Goal: Information Seeking & Learning: Check status

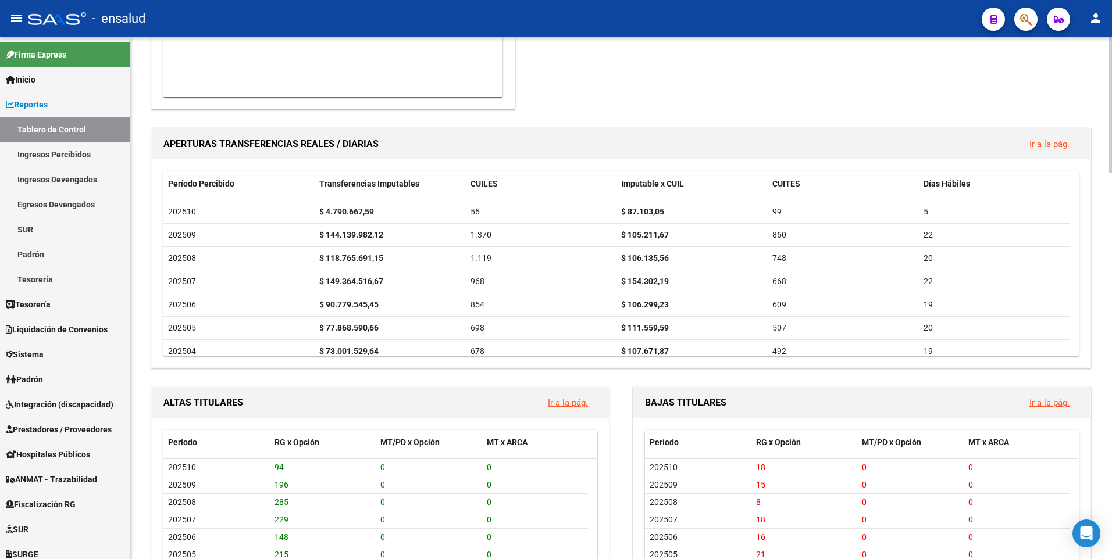
scroll to position [871, 0]
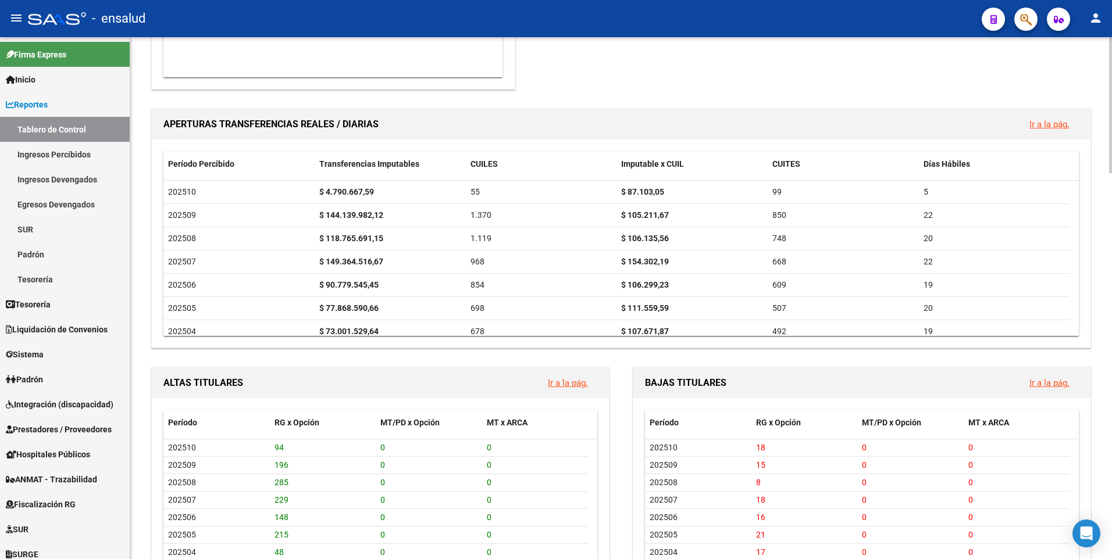
click at [1108, 352] on div "REPORTES -> Tablero de Control (alt+t) Ventanilla ARCA NUEVOS APORTANTES Ir a l…" at bounding box center [622, 166] width 984 height 2001
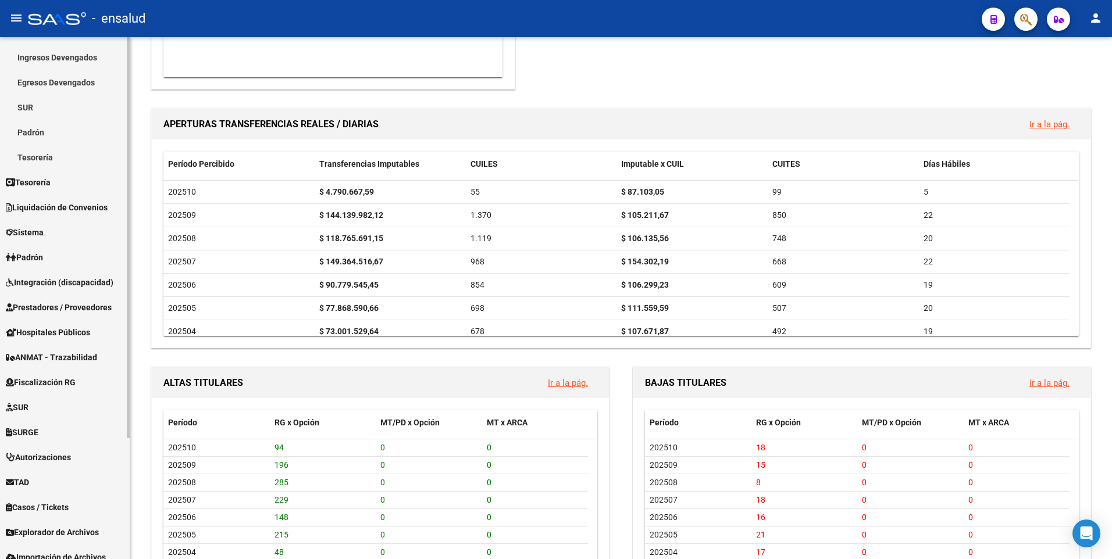
scroll to position [158, 0]
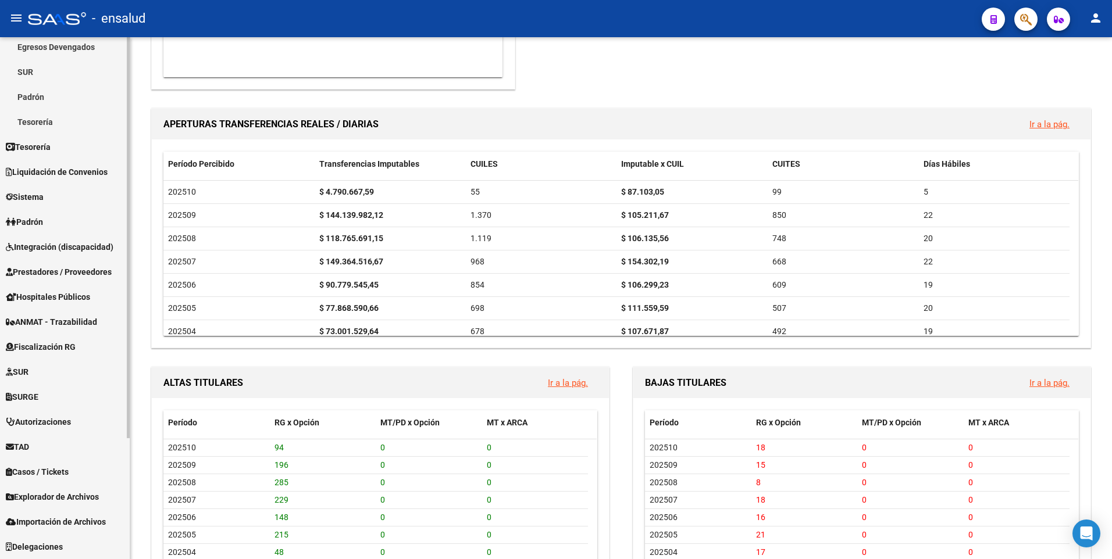
click at [118, 515] on div "Firma Express Inicio Calendario SSS Instructivos Contacto OS Reportes Tablero d…" at bounding box center [66, 220] width 133 height 680
click at [28, 449] on span "TAD" at bounding box center [17, 447] width 23 height 13
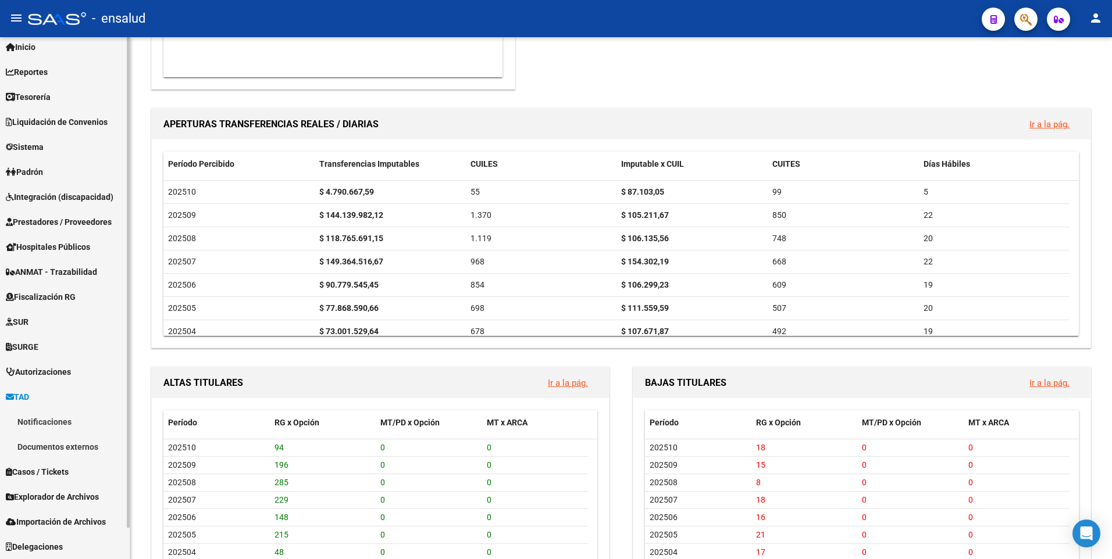
scroll to position [33, 0]
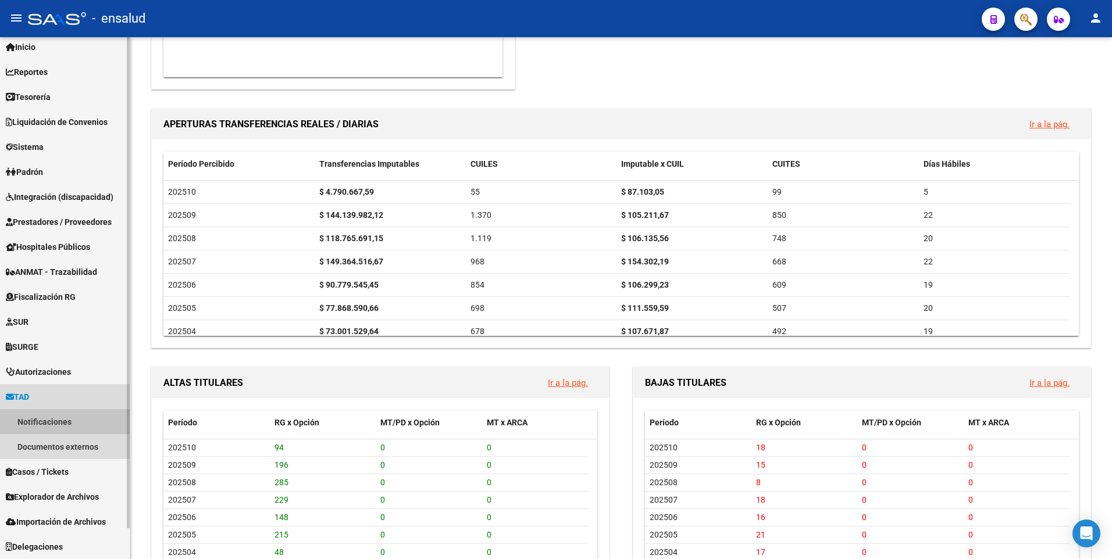
click at [37, 420] on link "Notificaciones" at bounding box center [65, 421] width 130 height 25
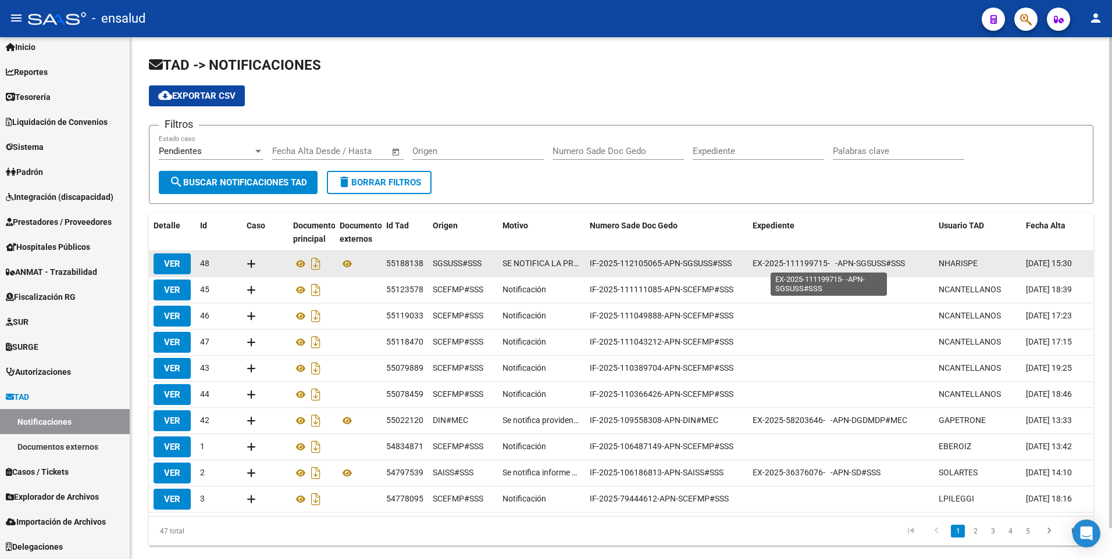
click at [813, 265] on span "EX-2025-111199715- -APN-SGSUSS#SSS" at bounding box center [828, 263] width 152 height 9
click at [252, 258] on icon at bounding box center [251, 263] width 9 height 11
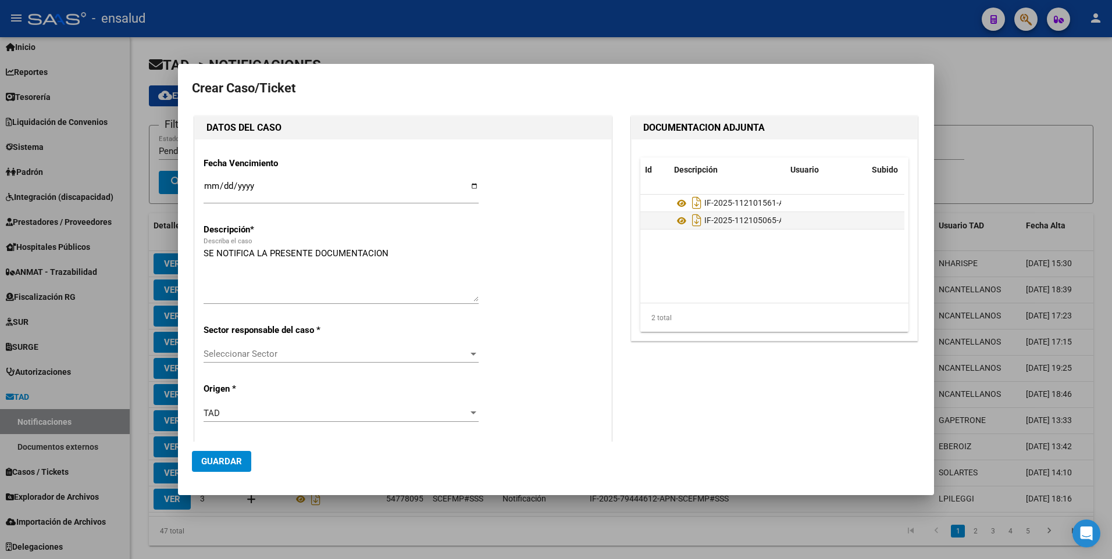
click at [407, 245] on div "SE NOTIFICA LA PRESENTE DOCUMENTACION Describa el caso" at bounding box center [341, 274] width 275 height 59
click at [274, 344] on div "Fecha Vencimiento Ingresar fecha Descripción * SE NOTIFICA LA PRESENTE DOCUMENT…" at bounding box center [403, 443] width 399 height 590
click at [473, 354] on div at bounding box center [473, 353] width 10 height 9
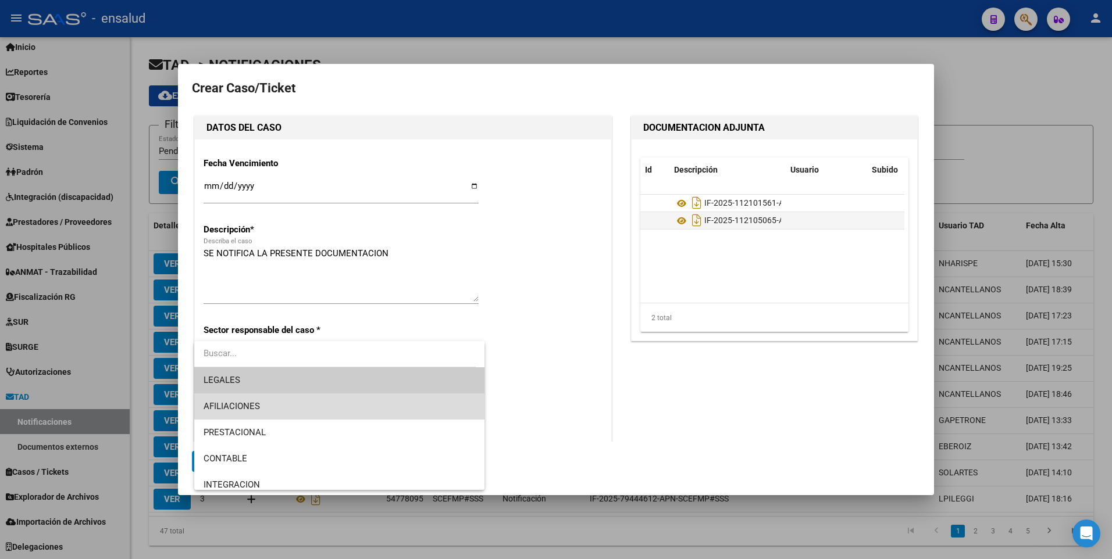
click at [366, 409] on span "AFILIACIONES" at bounding box center [340, 407] width 272 height 26
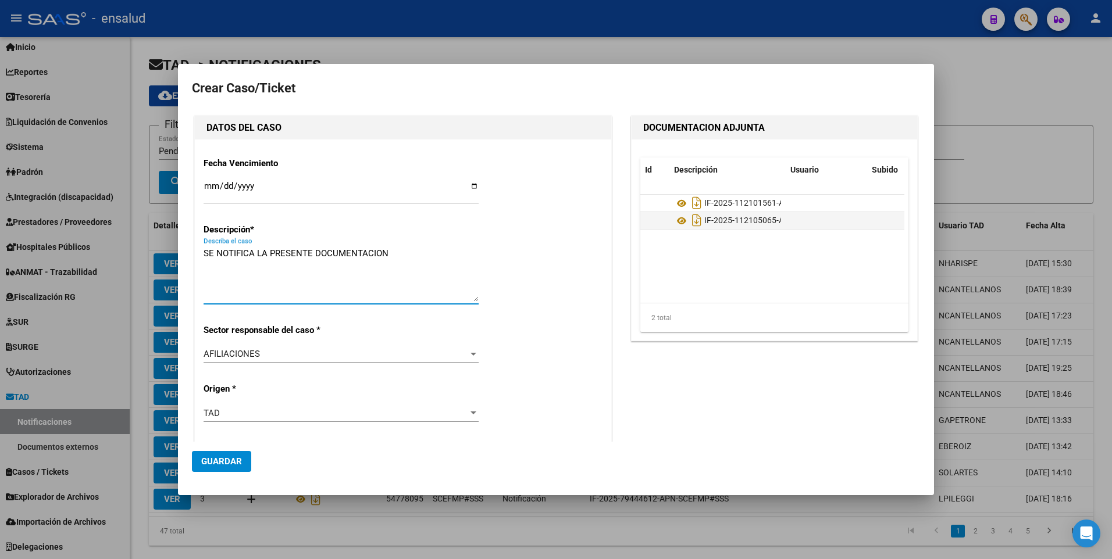
click at [263, 288] on textarea "SE NOTIFICA LA PRESENTE DOCUMENTACION" at bounding box center [341, 274] width 275 height 55
click at [209, 184] on input "Ingresar fecha" at bounding box center [341, 190] width 275 height 19
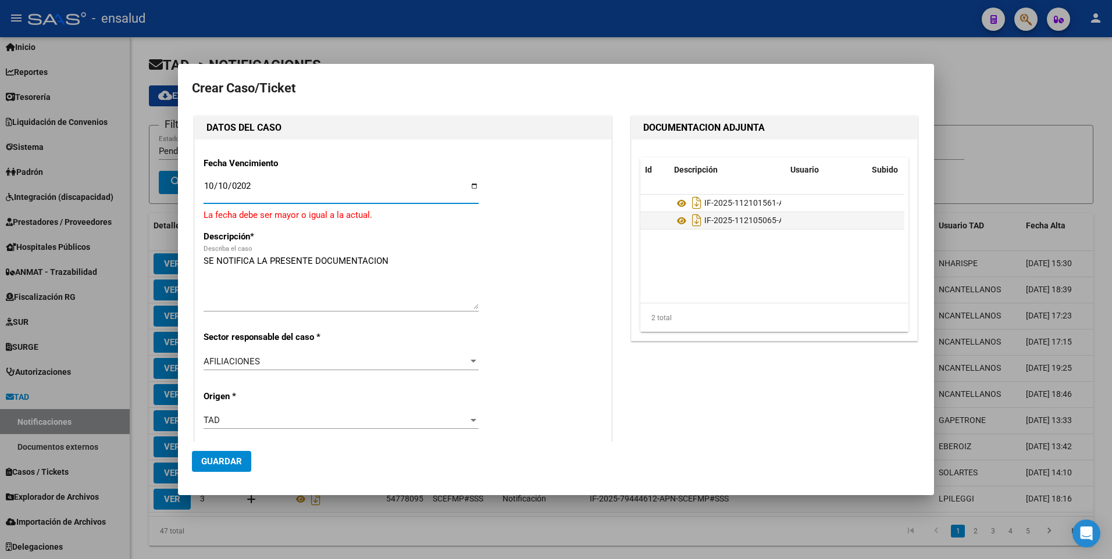
type input "[DATE]"
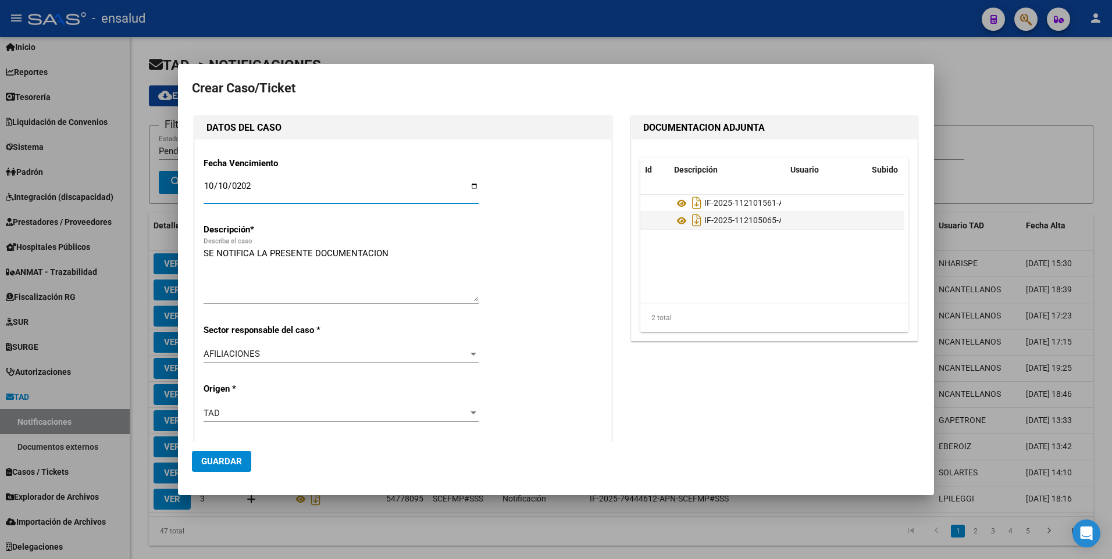
click at [264, 282] on textarea "SE NOTIFICA LA PRESENTE DOCUMENTACION" at bounding box center [341, 274] width 275 height 55
click at [441, 255] on textarea "SE NOTIFICA LA PRESENTE DOCUMENTACION" at bounding box center [341, 274] width 275 height 55
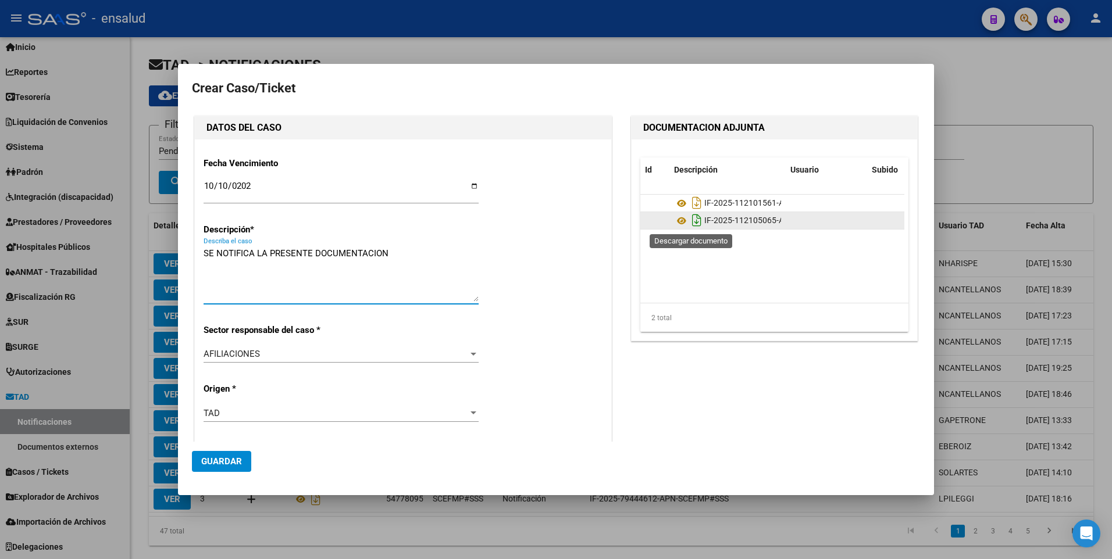
click at [691, 220] on icon "Descargar documento" at bounding box center [696, 220] width 15 height 19
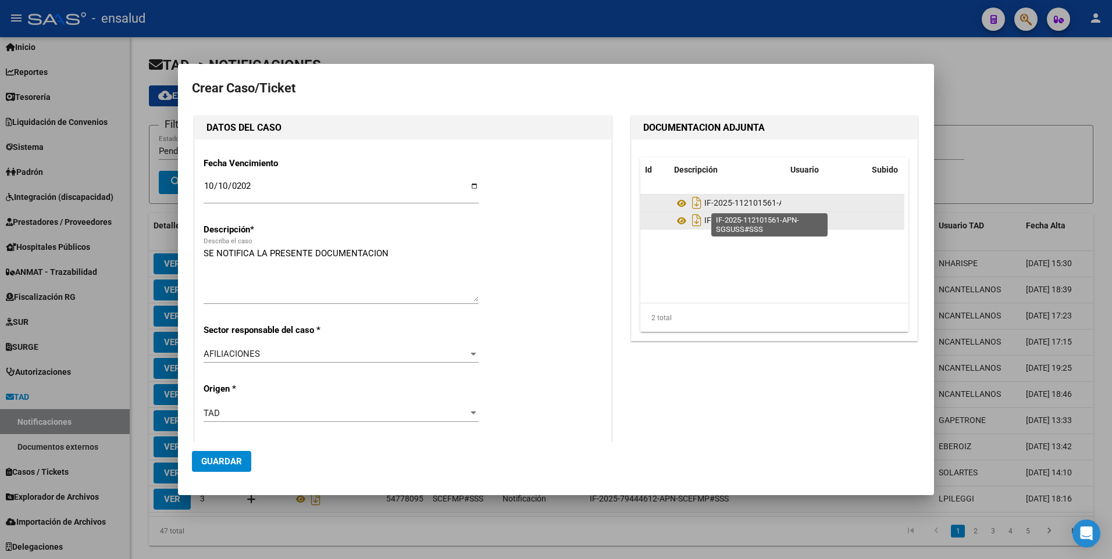
click at [771, 200] on span "IF-2025-112101561-APN-SGSUSS#SSS" at bounding box center [775, 203] width 142 height 9
click at [694, 204] on icon "Descargar documento" at bounding box center [696, 203] width 15 height 19
click at [394, 262] on textarea "SE NOTIFICA LA PRESENTE DOCUMENTACION" at bounding box center [341, 274] width 275 height 55
drag, startPoint x: 305, startPoint y: 259, endPoint x: 148, endPoint y: 269, distance: 157.3
click at [148, 269] on div "Crear Caso/Ticket DATOS DEL CASO Fecha Vencimiento [DATE] Ingresar fecha Descri…" at bounding box center [556, 279] width 1112 height 559
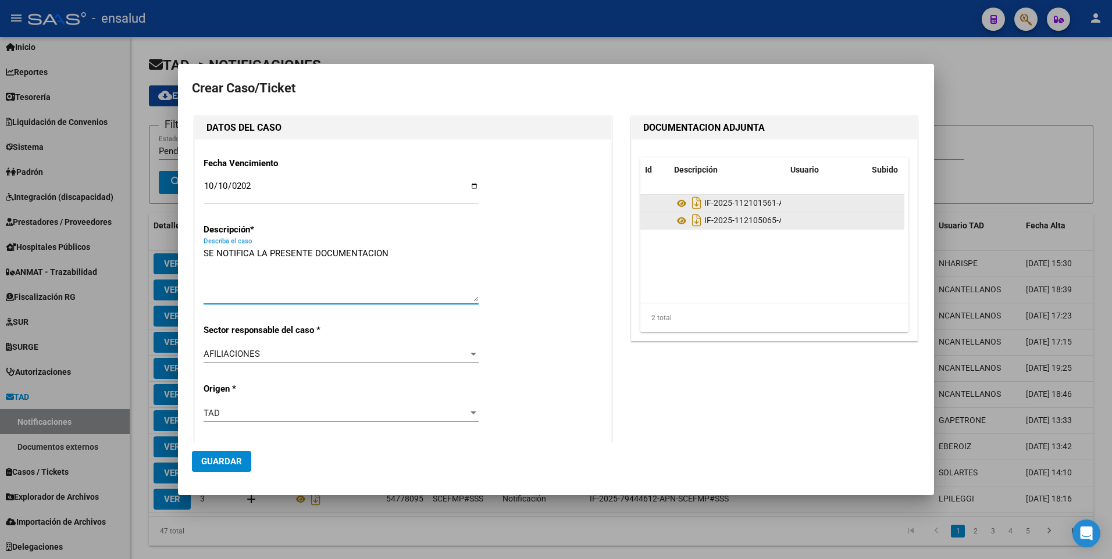
paste textarea "ONSTNCIA DE ANULACION DE OPCION DE CAMBIO"
click at [204, 249] on textarea "ONSTNCIA DE ANULACION DE OPCION DE CAMBIO" at bounding box center [341, 274] width 275 height 55
click at [420, 256] on textarea "CONSTNCIA DE ANULACION DE OPCION DE CAMBIO" at bounding box center [341, 274] width 275 height 55
paste textarea "[PERSON_NAME] 20-28943378-"
type textarea "CONSTNCIA DE ANULACION DE OPCION DE CAMBIO [PERSON_NAME] 20-28943378-"
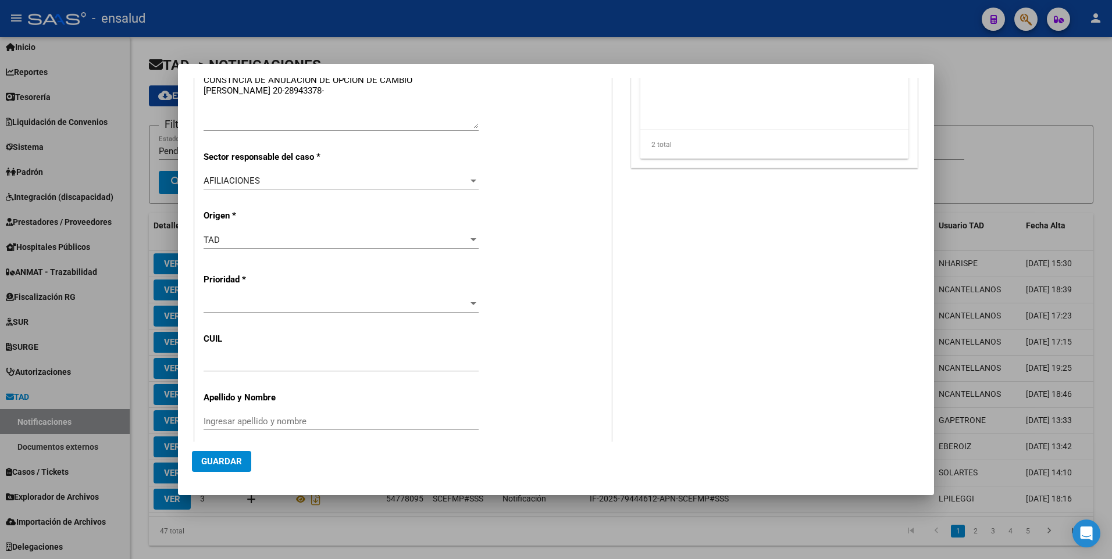
scroll to position [171, 0]
click at [474, 309] on div at bounding box center [473, 306] width 10 height 9
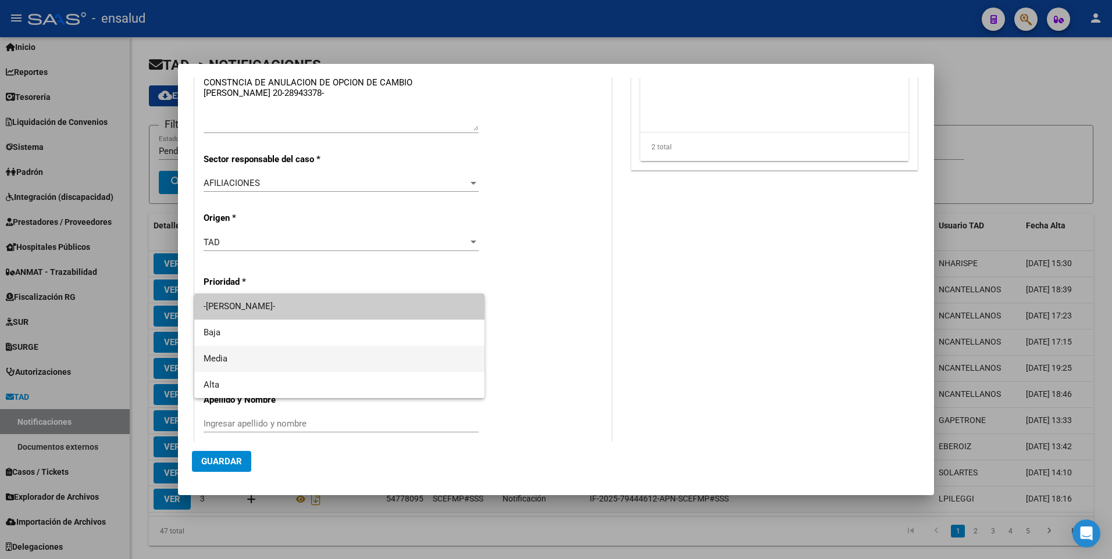
click at [349, 356] on span "Media" at bounding box center [340, 359] width 272 height 26
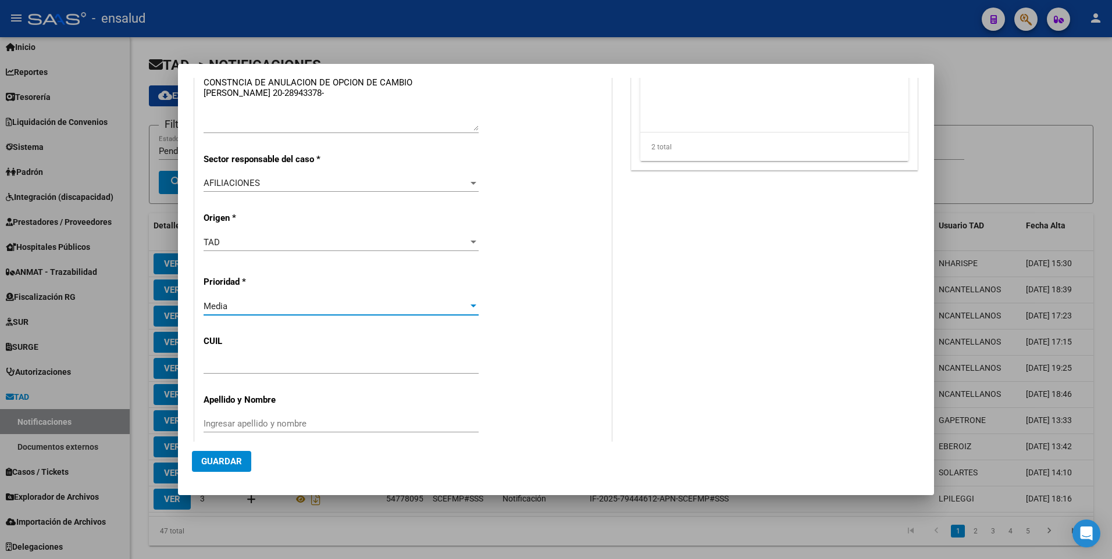
click at [337, 357] on div at bounding box center [341, 364] width 275 height 17
paste input "20-28943378-"
click at [217, 363] on input "20-28943378-" at bounding box center [341, 365] width 275 height 10
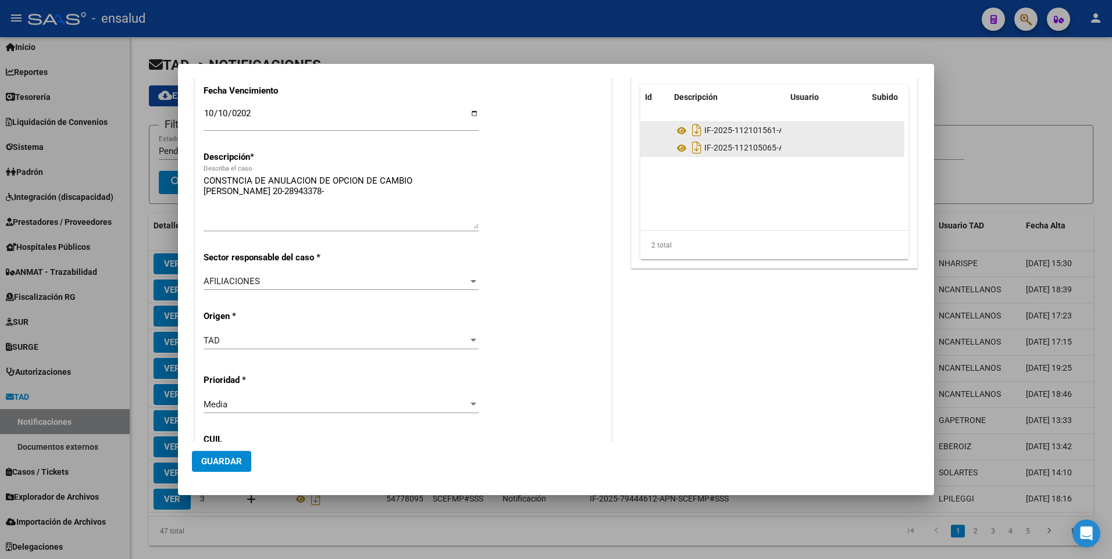
scroll to position [119, 0]
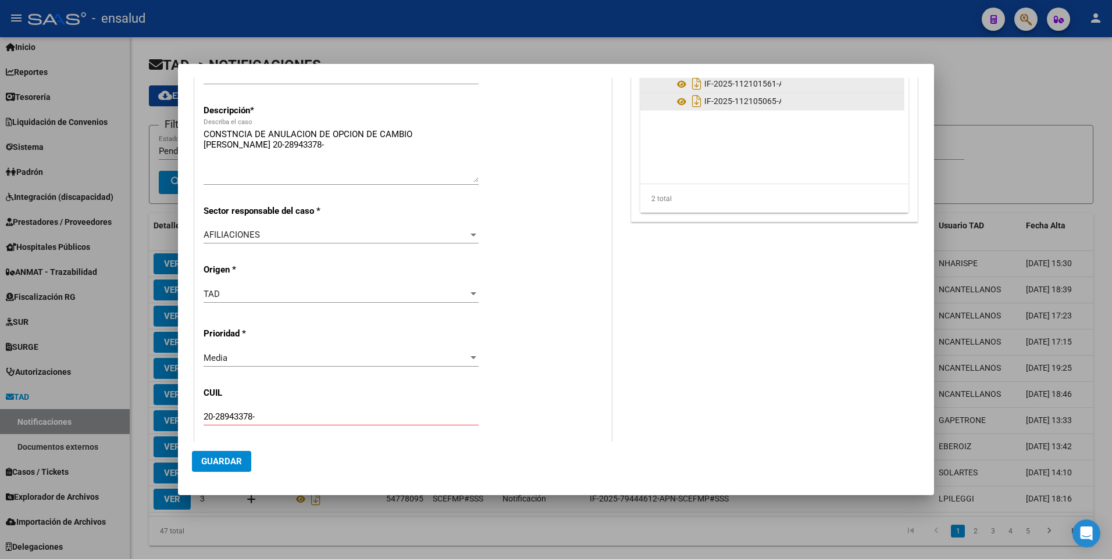
click at [216, 417] on input "20-28943378-" at bounding box center [341, 417] width 275 height 10
click at [282, 412] on input "20-28943378-" at bounding box center [341, 417] width 275 height 10
type input "20-28943378-4"
type input "[PERSON_NAME]"
type input "20-28943378-4"
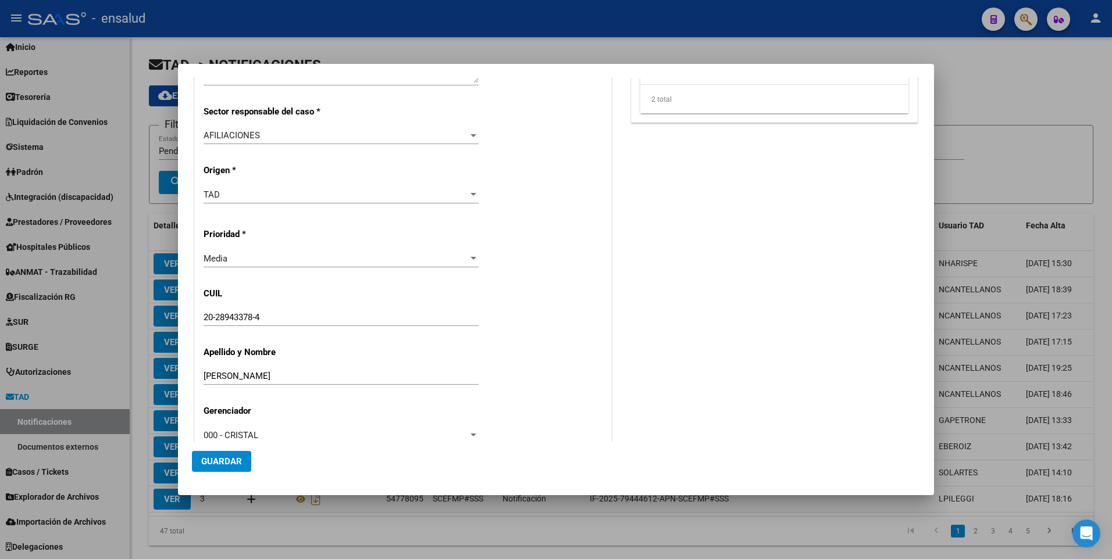
scroll to position [308, 0]
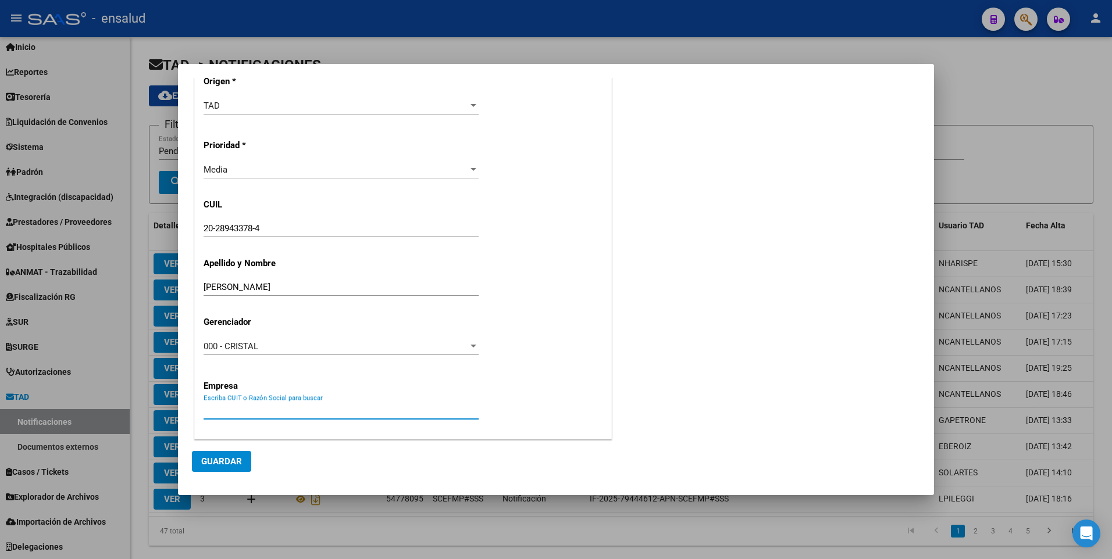
click at [322, 405] on input "Escriba CUIT o Razón Social para buscar" at bounding box center [341, 410] width 275 height 10
click at [308, 398] on div "Empresa Escriba CUIT o Razón Social para buscar" at bounding box center [403, 398] width 399 height 64
click at [226, 455] on button "Guardar" at bounding box center [221, 461] width 59 height 21
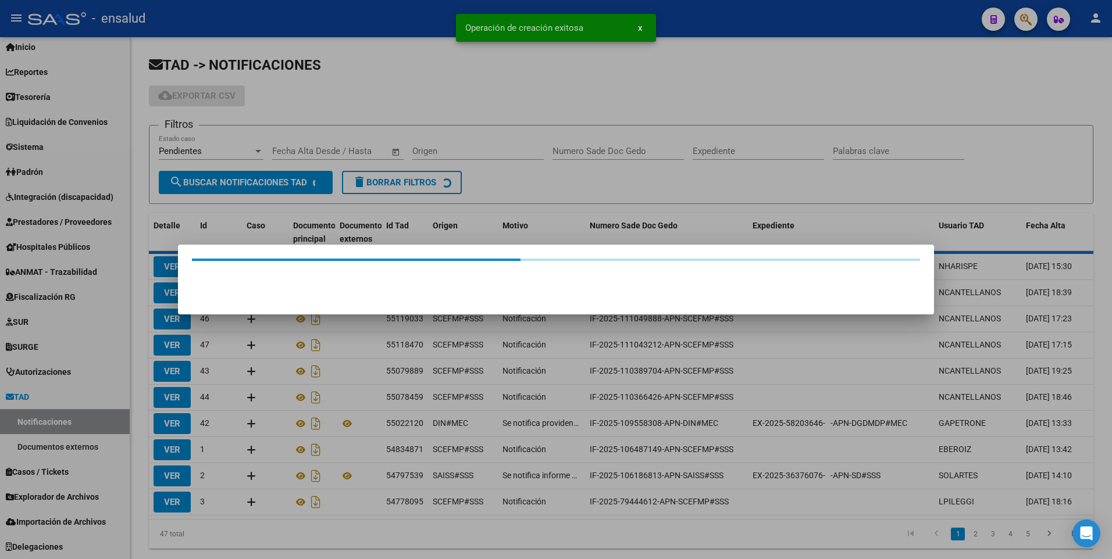
scroll to position [0, 0]
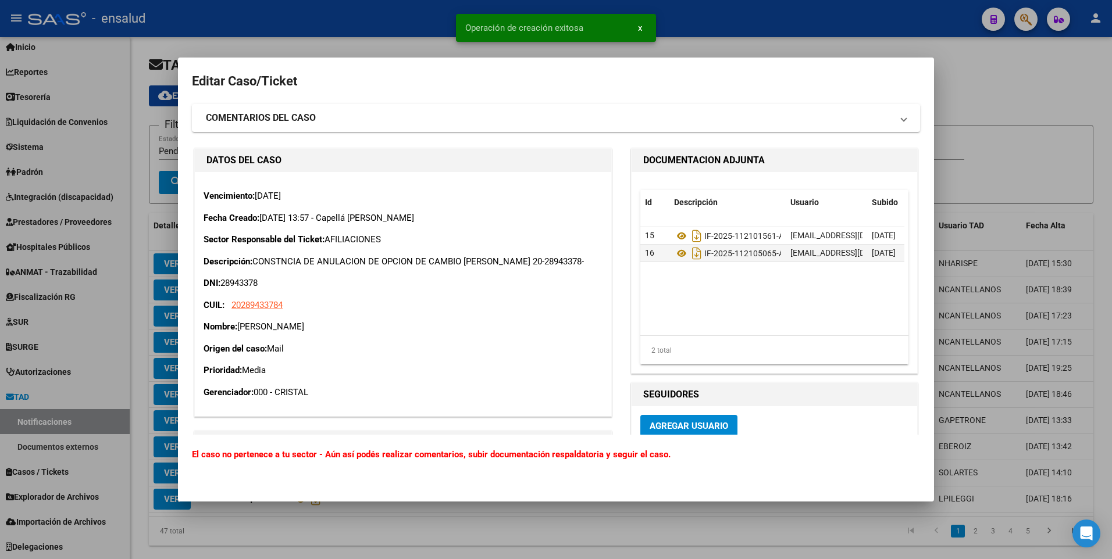
click at [687, 423] on span "Agregar Usuario" at bounding box center [688, 426] width 78 height 10
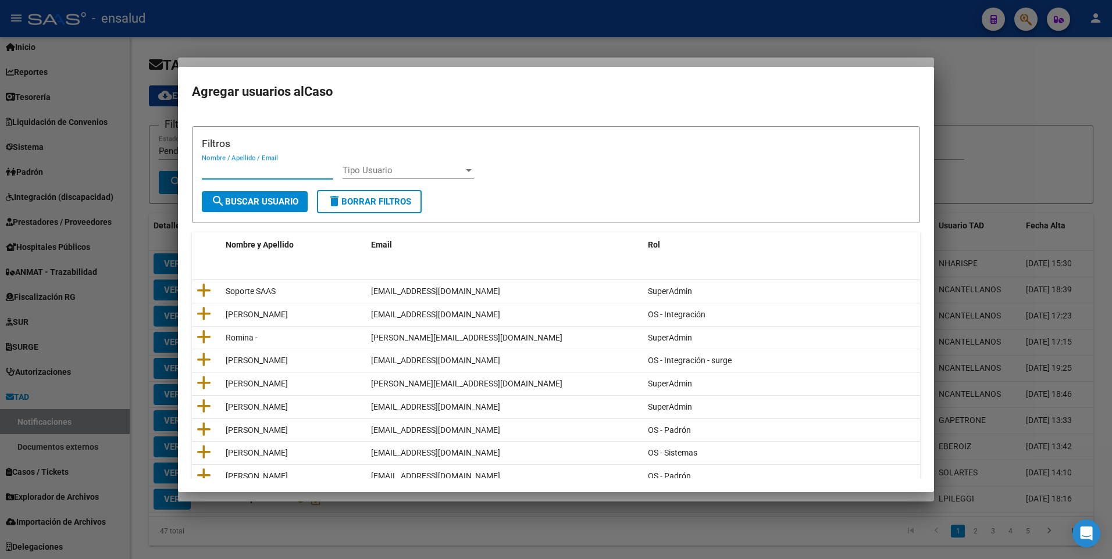
click at [297, 172] on input "Nombre / Apellido / Email" at bounding box center [267, 170] width 131 height 10
type input "barba"
click at [256, 208] on button "search Buscar Usuario" at bounding box center [255, 201] width 106 height 21
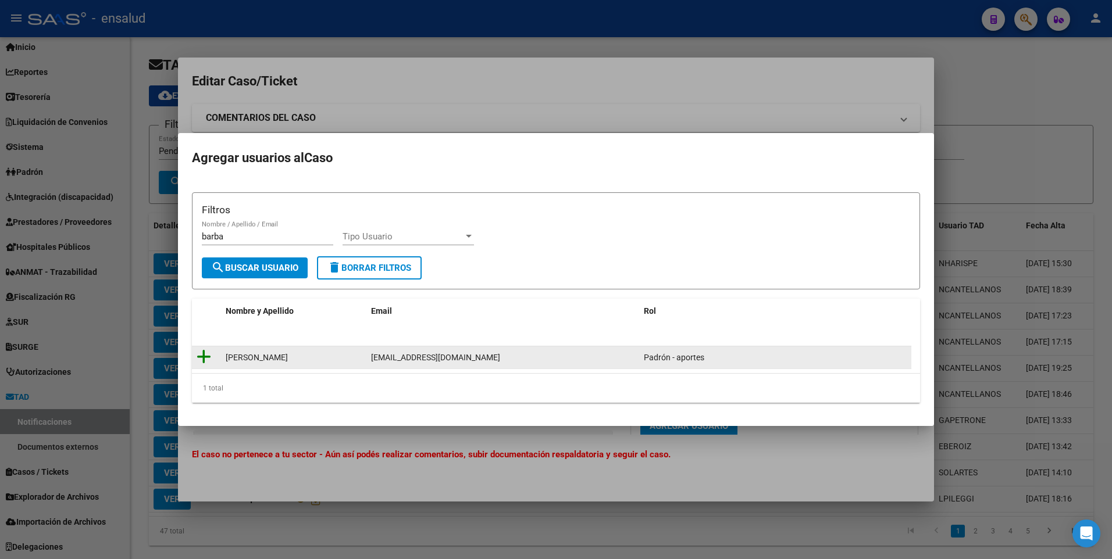
click at [206, 361] on icon at bounding box center [204, 357] width 15 height 16
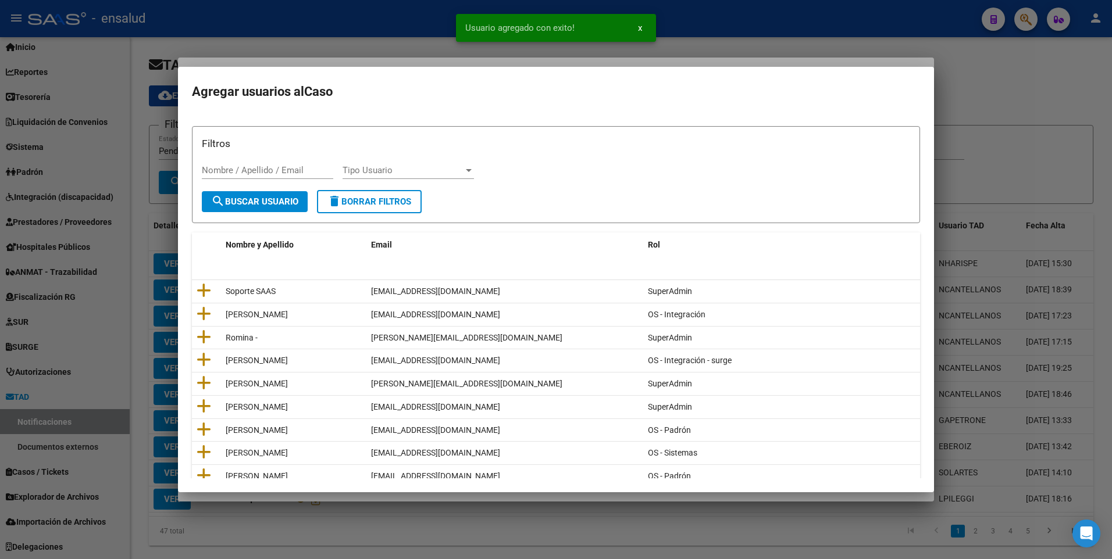
click at [464, 167] on div at bounding box center [468, 170] width 10 height 9
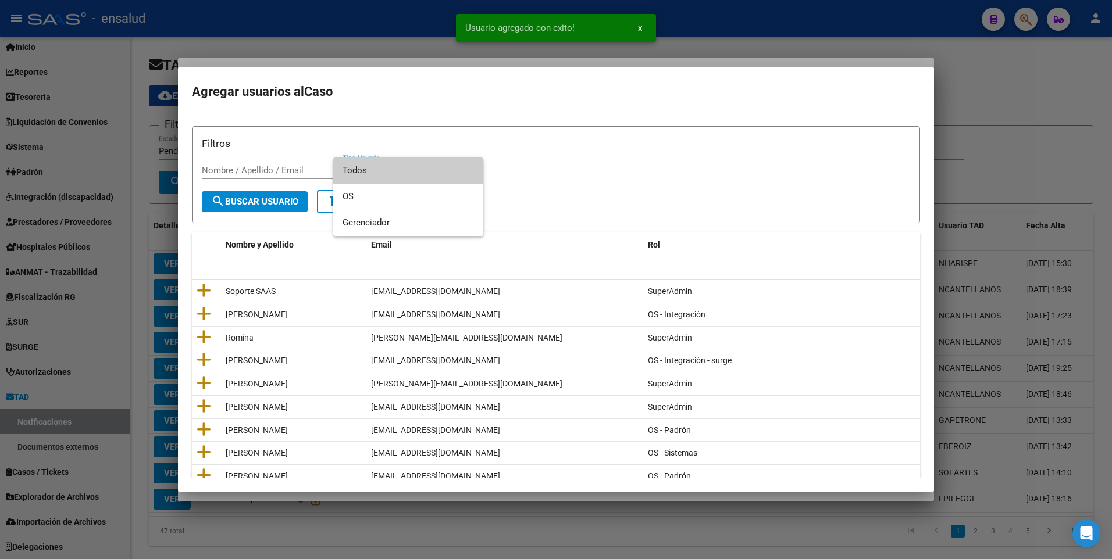
click at [596, 158] on div at bounding box center [556, 279] width 1112 height 559
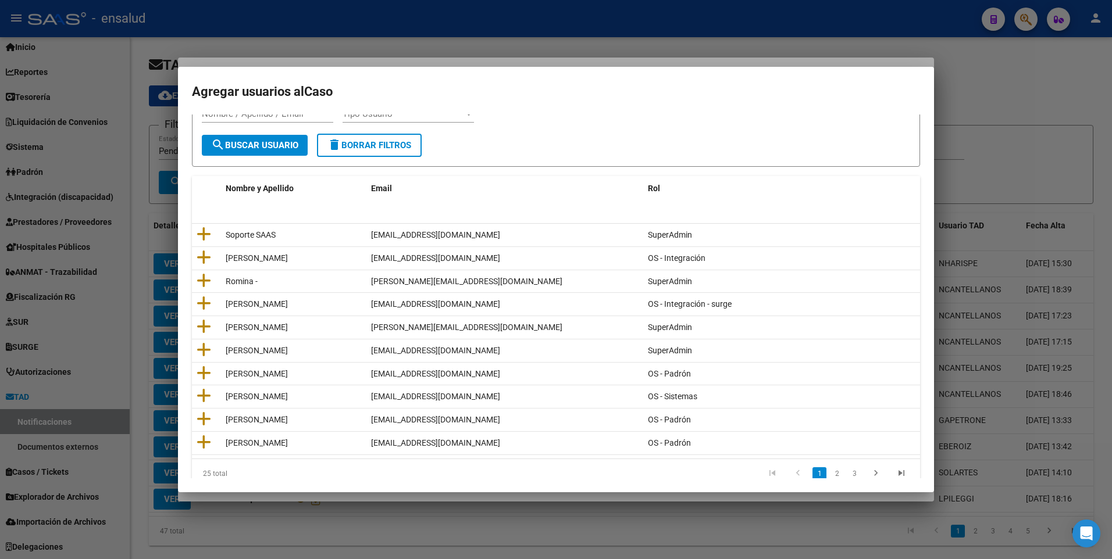
scroll to position [81, 0]
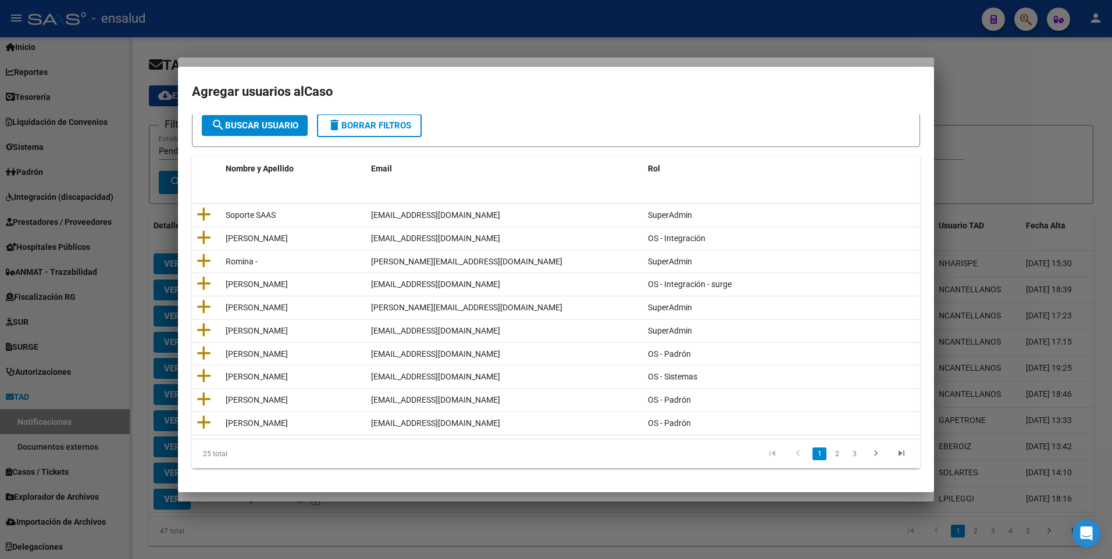
click at [996, 147] on div at bounding box center [556, 279] width 1112 height 559
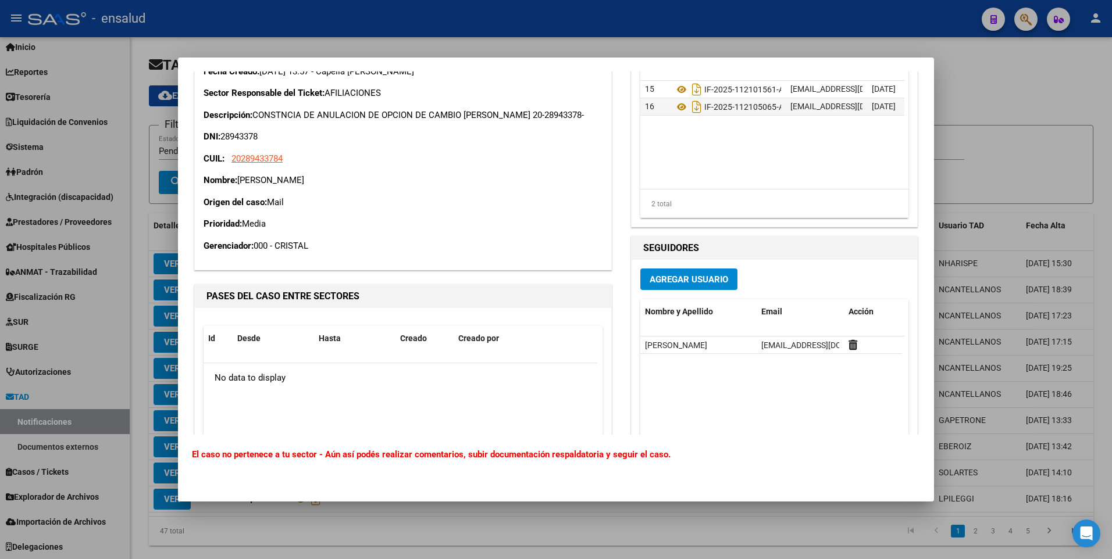
scroll to position [237, 0]
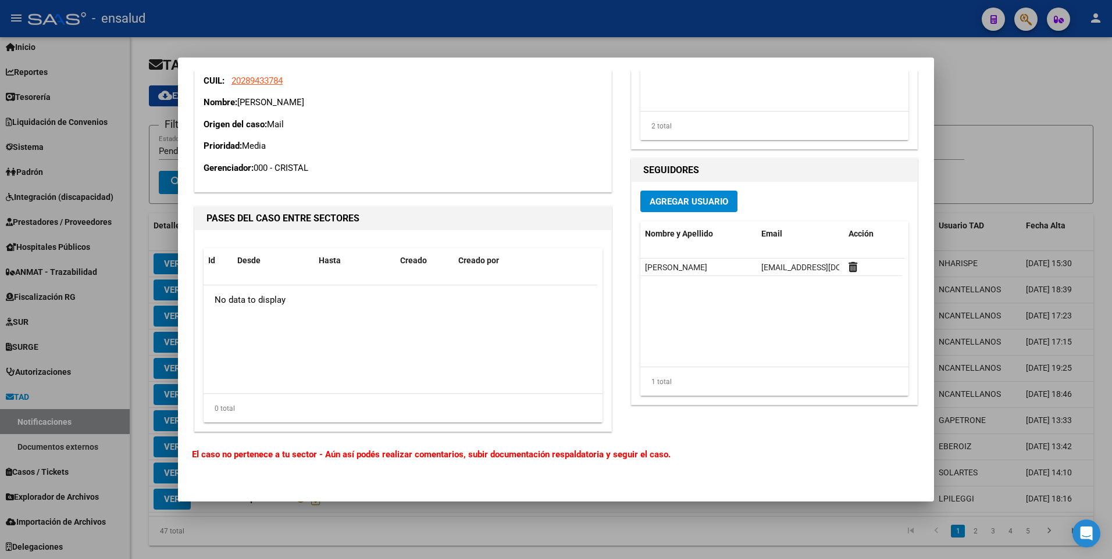
click at [987, 125] on div at bounding box center [556, 279] width 1112 height 559
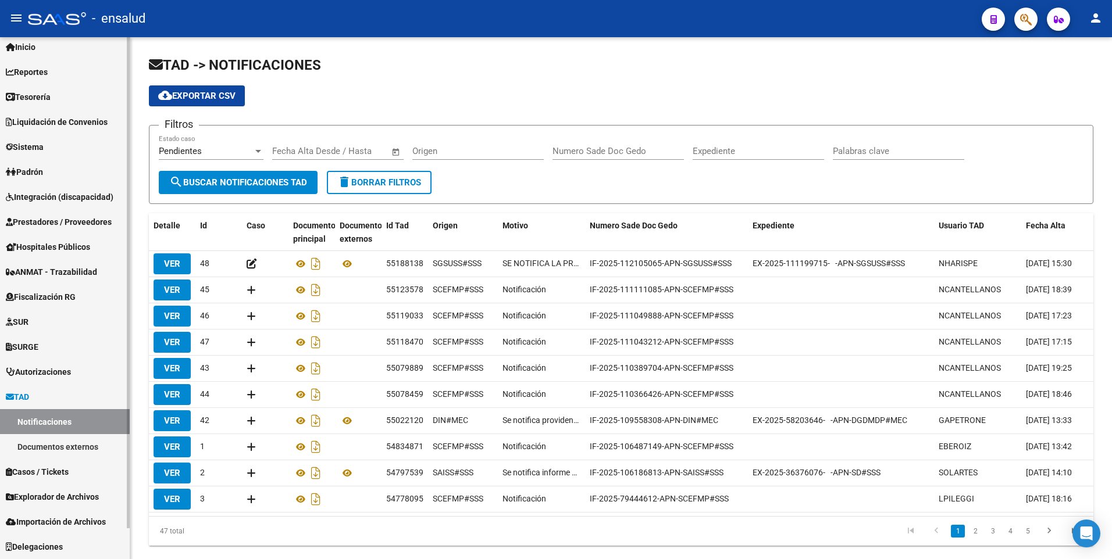
click at [41, 174] on span "Padrón" at bounding box center [24, 172] width 37 height 13
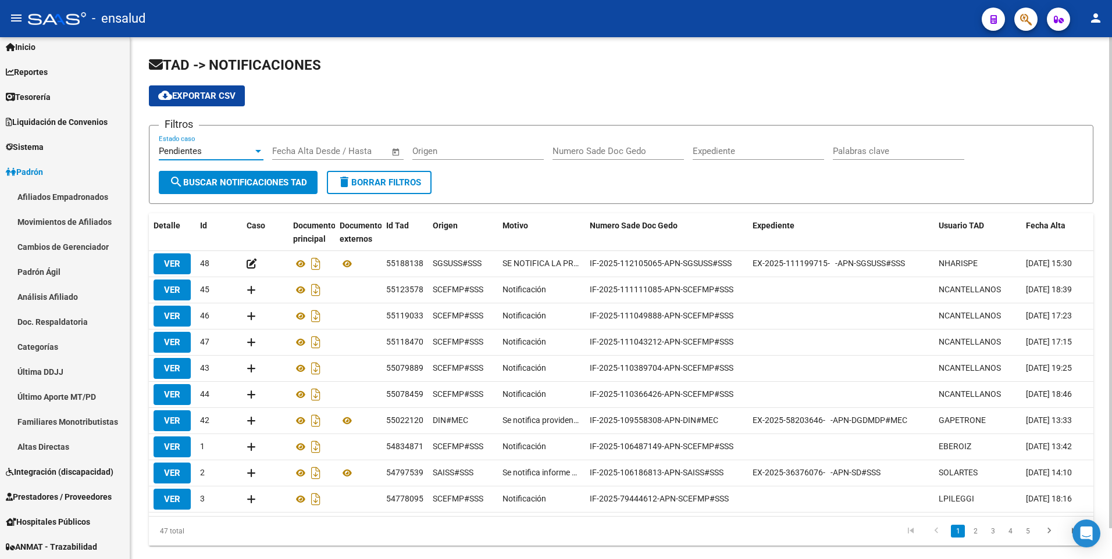
click at [255, 155] on div at bounding box center [258, 151] width 10 height 9
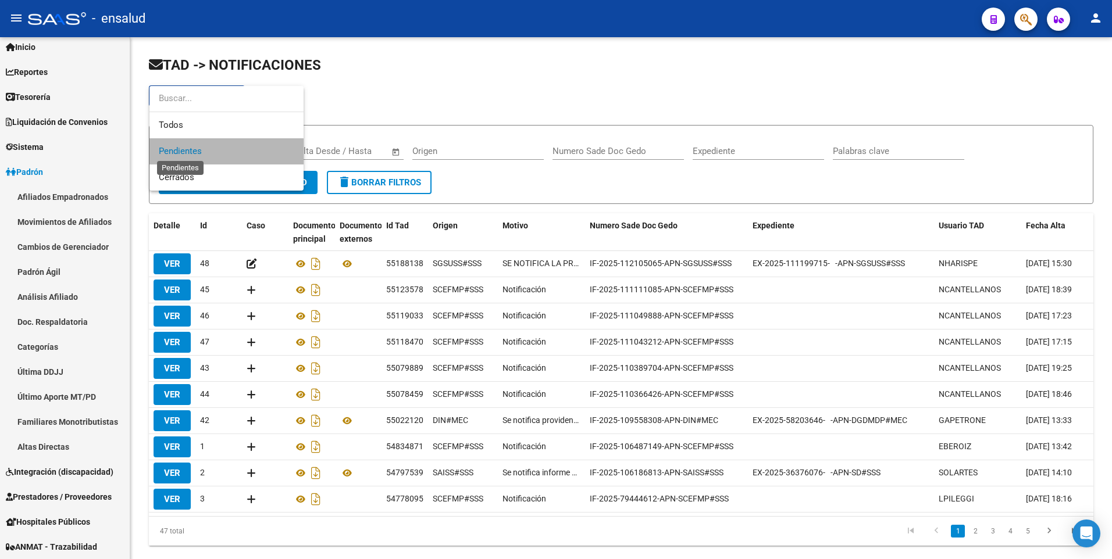
click at [198, 155] on span "Pendientes" at bounding box center [180, 151] width 43 height 10
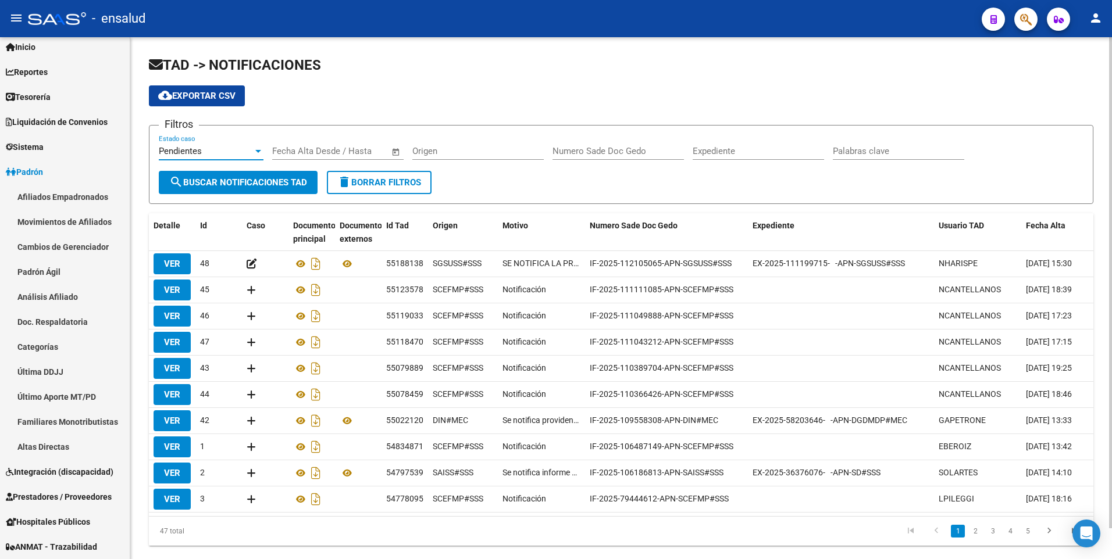
click at [259, 151] on div at bounding box center [258, 151] width 6 height 3
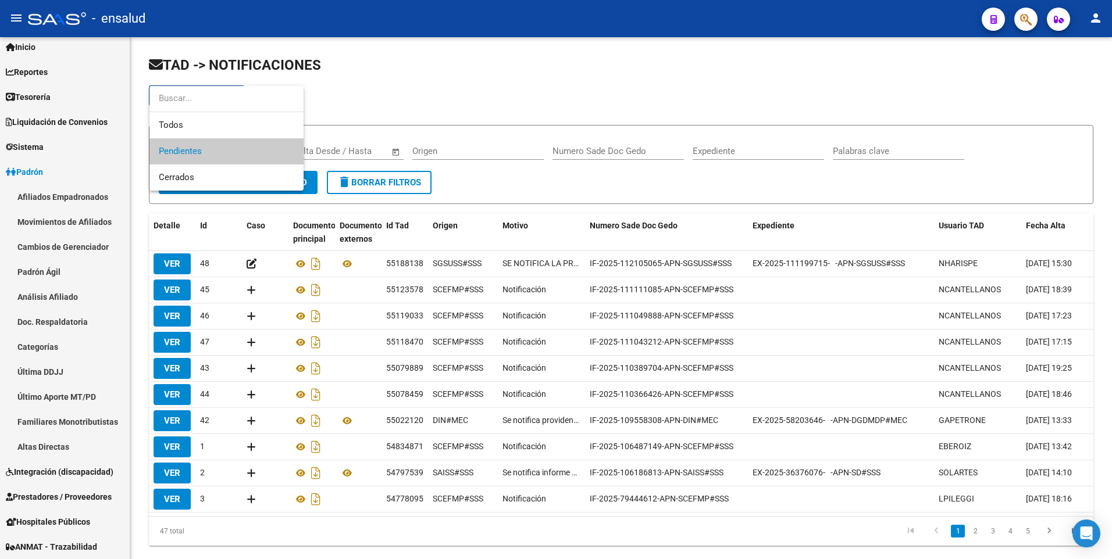
click at [400, 80] on div at bounding box center [556, 279] width 1112 height 559
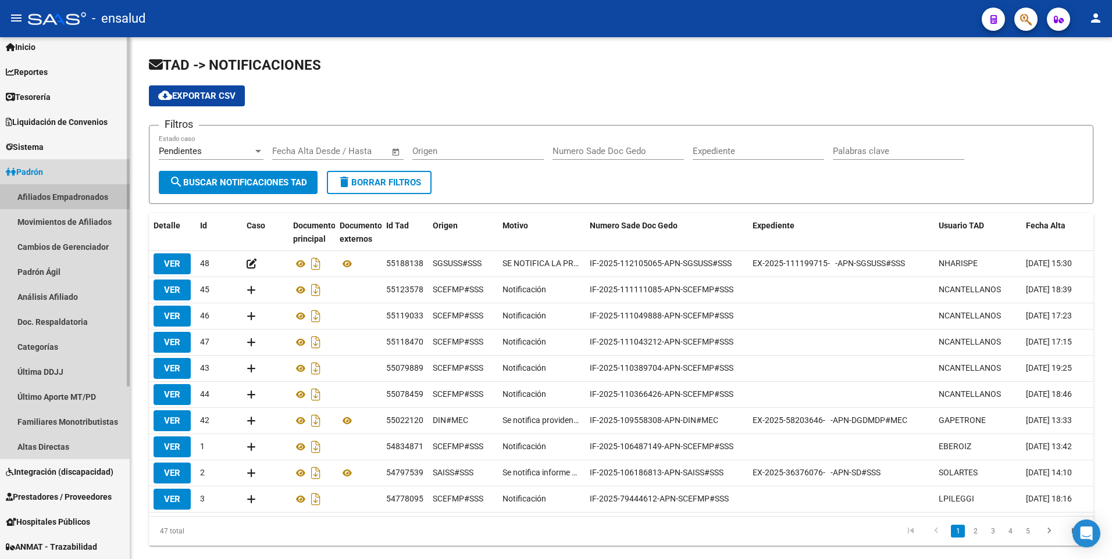
click at [50, 200] on link "Afiliados Empadronados" at bounding box center [65, 196] width 130 height 25
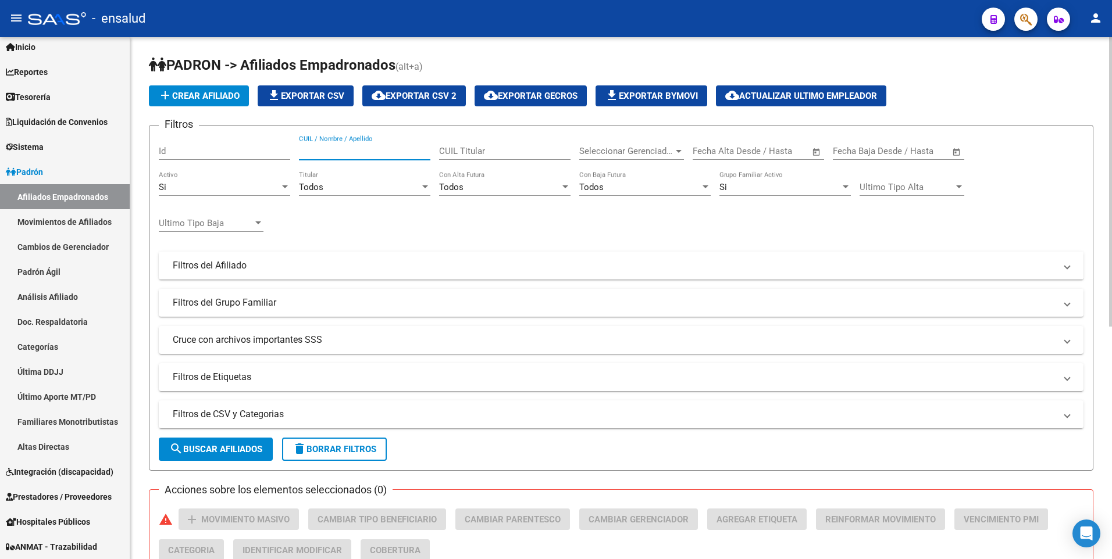
click at [339, 147] on input "CUIL / Nombre / Apellido" at bounding box center [364, 151] width 131 height 10
paste input "[PERSON_NAME] 2028943378-"
drag, startPoint x: 359, startPoint y: 148, endPoint x: 580, endPoint y: 146, distance: 221.0
click at [580, 146] on div "Filtros Id [PERSON_NAME] CUIL 2028943378- CUIL / Nombre / Apellido CUIL Titular…" at bounding box center [621, 263] width 925 height 256
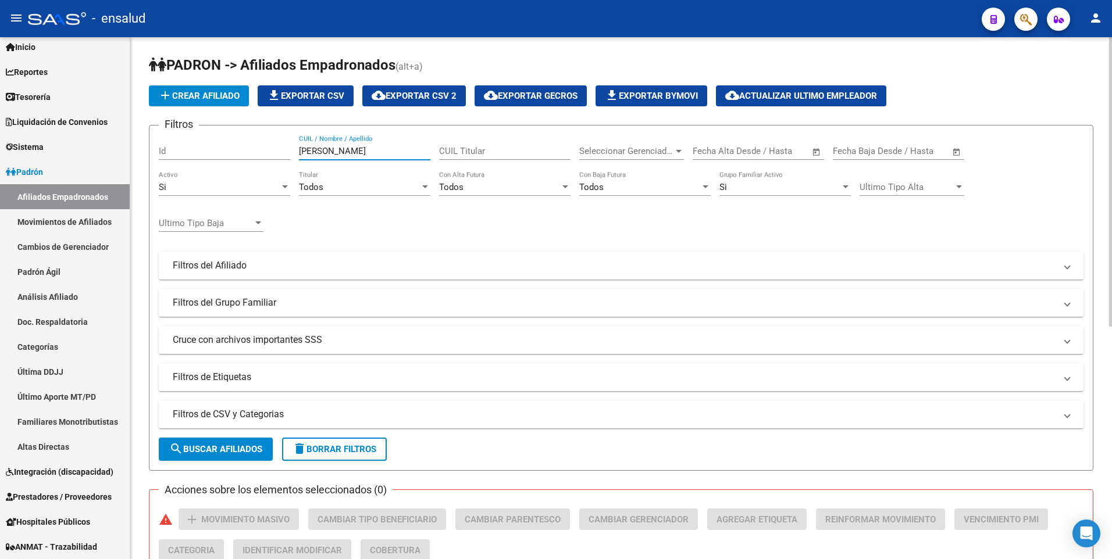
scroll to position [0, 0]
type input "[PERSON_NAME]"
click at [241, 450] on span "search Buscar Afiliados" at bounding box center [215, 449] width 93 height 10
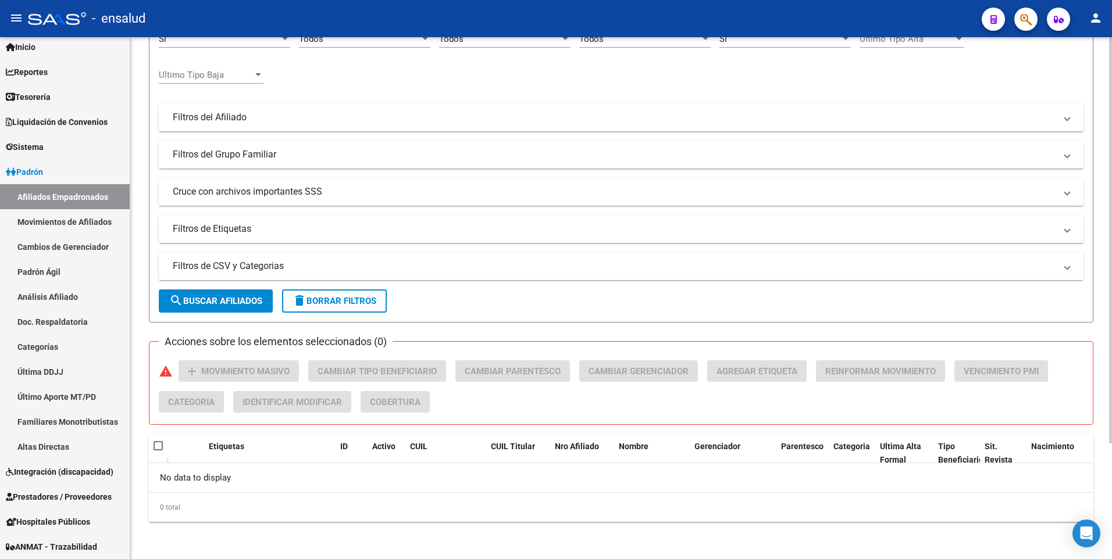
scroll to position [83, 0]
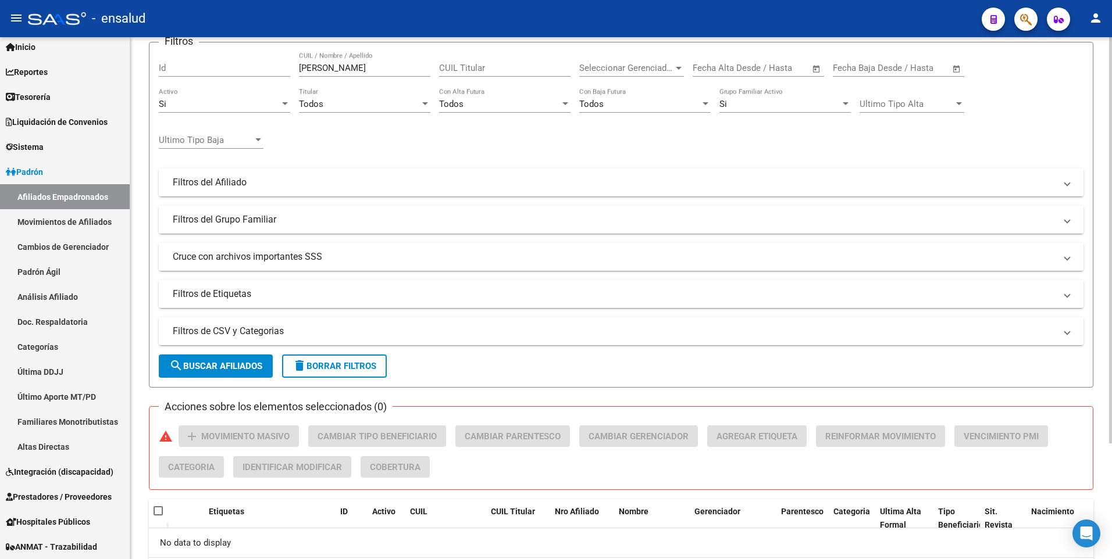
click at [1111, 269] on html "menu - ensalud person Firma Express Inicio Calendario SSS Instructivos Contacto…" at bounding box center [556, 279] width 1112 height 559
click at [87, 223] on link "Movimientos de Afiliados" at bounding box center [65, 221] width 130 height 25
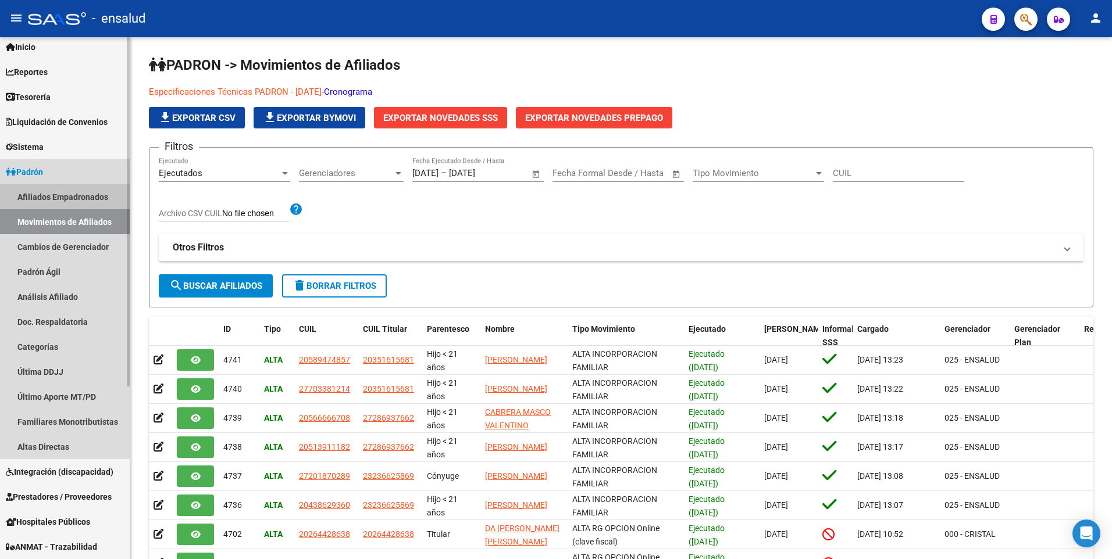
click at [67, 192] on link "Afiliados Empadronados" at bounding box center [65, 196] width 130 height 25
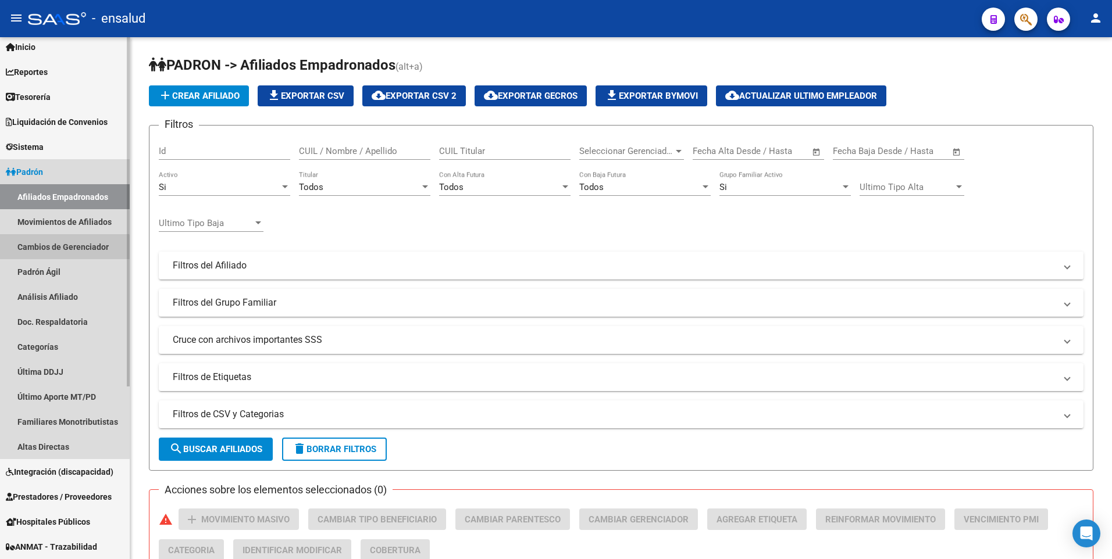
click at [60, 248] on link "Cambios de Gerenciador" at bounding box center [65, 246] width 130 height 25
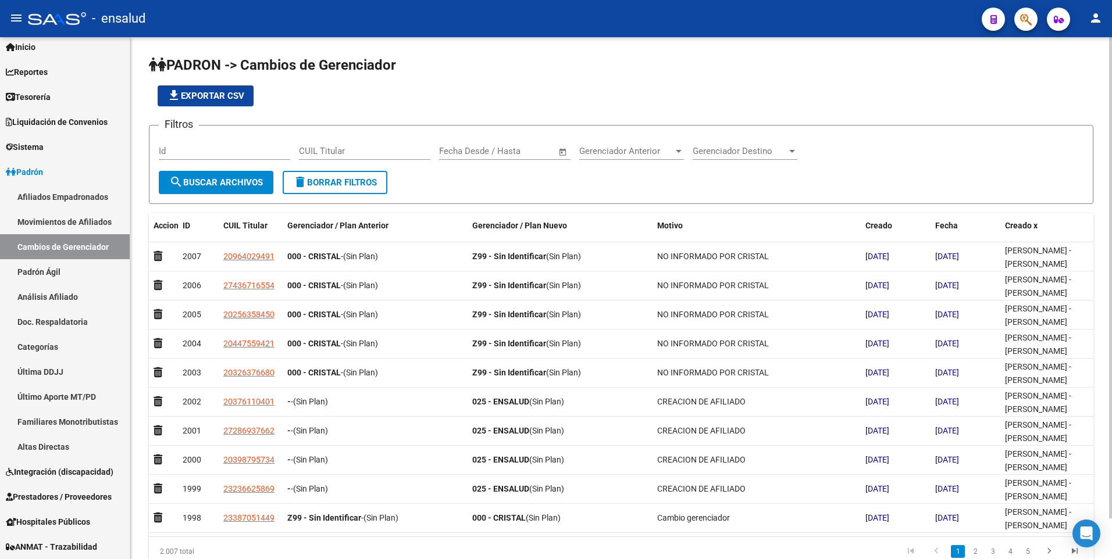
click at [333, 158] on div "CUIL Titular" at bounding box center [364, 147] width 131 height 25
paste input "[PERSON_NAME] 20-28943378-"
drag, startPoint x: 377, startPoint y: 149, endPoint x: 170, endPoint y: 144, distance: 207.1
click at [170, 144] on div "Filtros Id [PERSON_NAME] 20-28943378- CUIL Titular Fecha inicio – Fecha fin Fec…" at bounding box center [621, 153] width 925 height 36
click at [364, 147] on input "20-28943378-" at bounding box center [364, 151] width 131 height 10
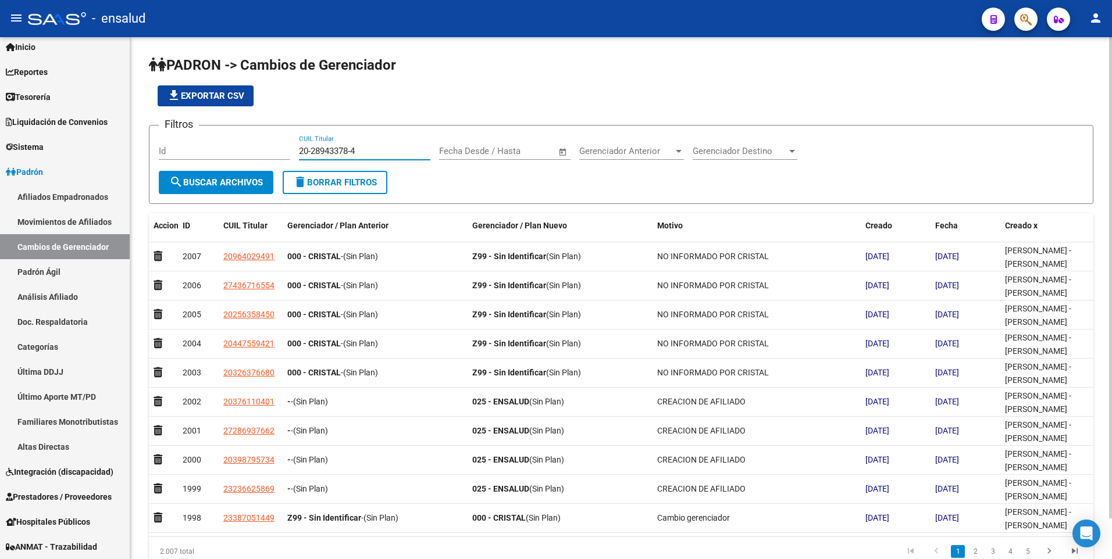
click at [216, 188] on button "search Buscar Archivos" at bounding box center [216, 182] width 115 height 23
click at [365, 147] on input "20-28943378-4" at bounding box center [364, 151] width 131 height 10
click at [317, 149] on input "20-28943378-4" at bounding box center [364, 151] width 131 height 10
click at [312, 150] on input "20-28943378-4" at bounding box center [364, 151] width 131 height 10
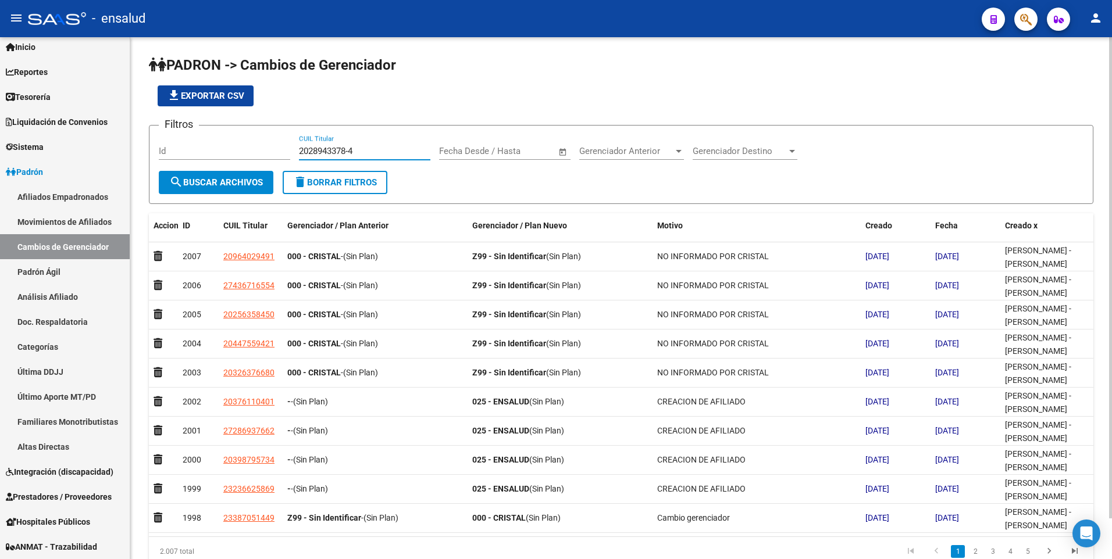
click at [349, 153] on input "2028943378-4" at bounding box center [364, 151] width 131 height 10
click at [367, 148] on input "20289433784" at bounding box center [364, 151] width 131 height 10
type input "20289433784"
click at [231, 187] on button "search Buscar Archivos" at bounding box center [216, 182] width 115 height 23
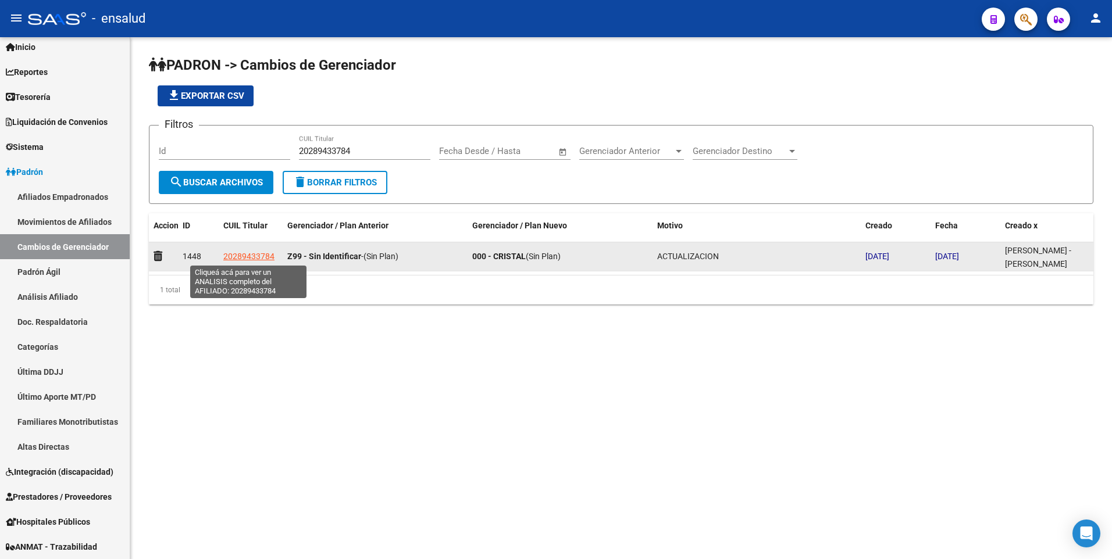
click at [234, 259] on span "20289433784" at bounding box center [248, 256] width 51 height 9
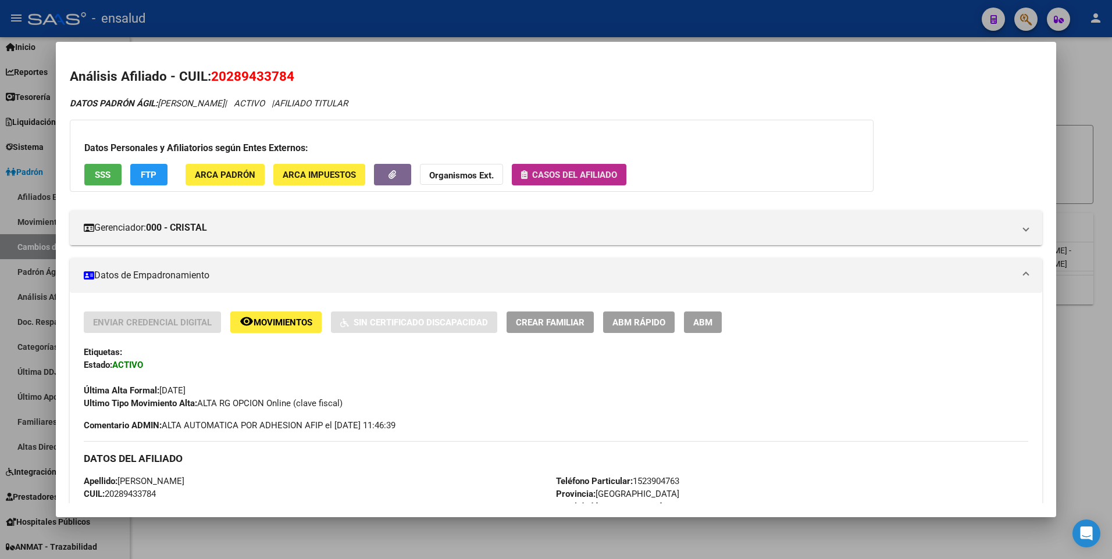
click at [588, 174] on span "Casos del afiliado" at bounding box center [574, 175] width 85 height 10
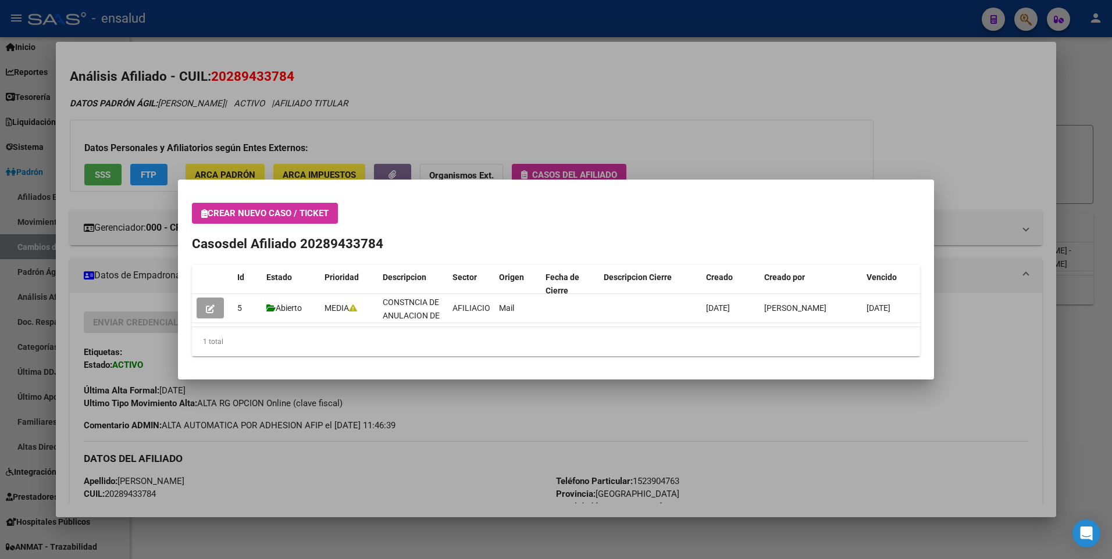
drag, startPoint x: 1050, startPoint y: 168, endPoint x: 1048, endPoint y: 288, distance: 120.4
click at [1048, 288] on div at bounding box center [556, 279] width 1112 height 559
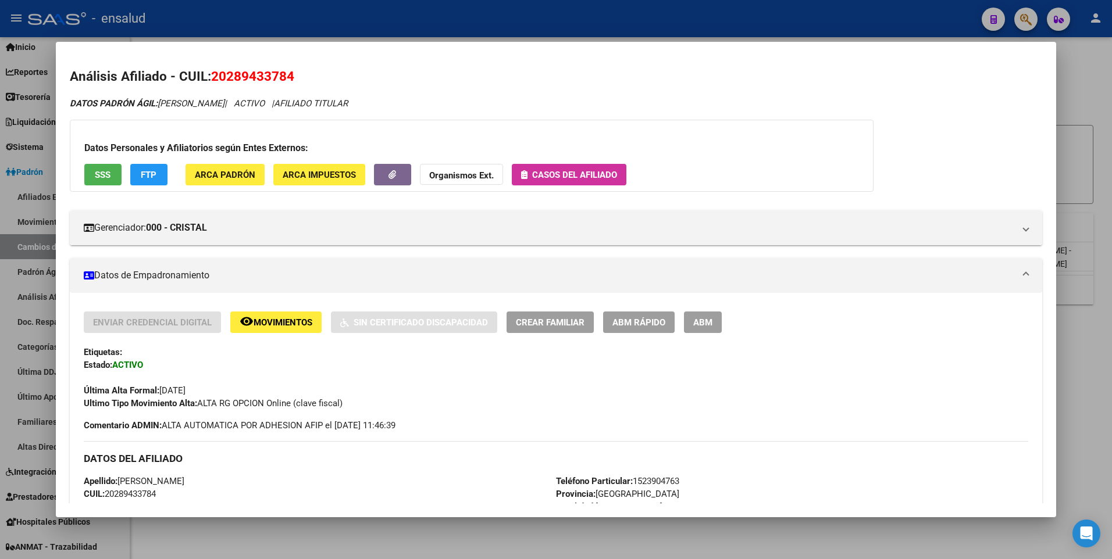
click at [37, 99] on div at bounding box center [556, 279] width 1112 height 559
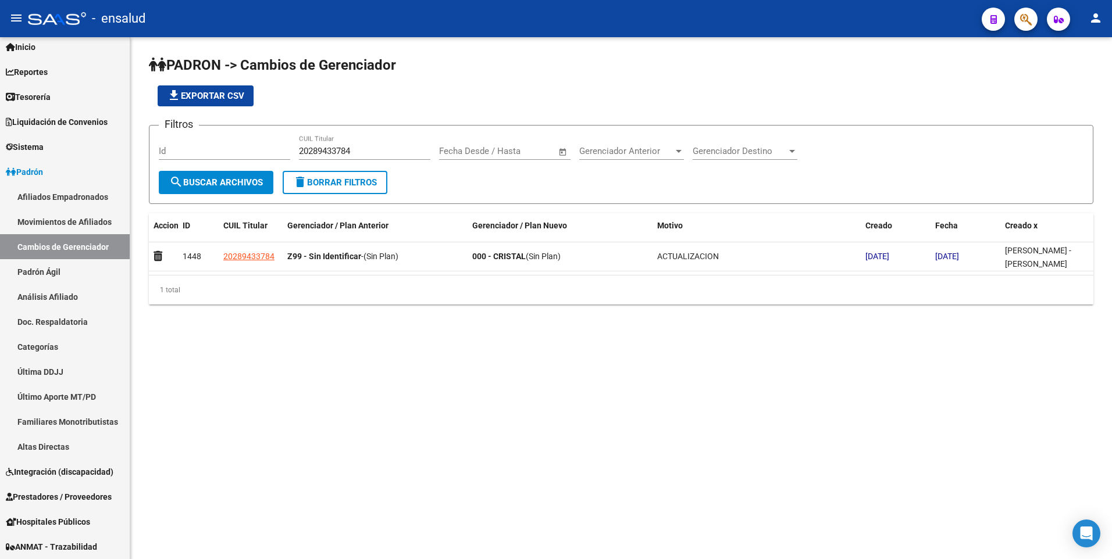
drag, startPoint x: 1111, startPoint y: 193, endPoint x: 1113, endPoint y: 213, distance: 19.9
click at [1111, 213] on html "menu - ensalud person Firma Express Inicio Calendario SSS Instructivos Contacto…" at bounding box center [556, 279] width 1112 height 559
